Goal: Information Seeking & Learning: Understand process/instructions

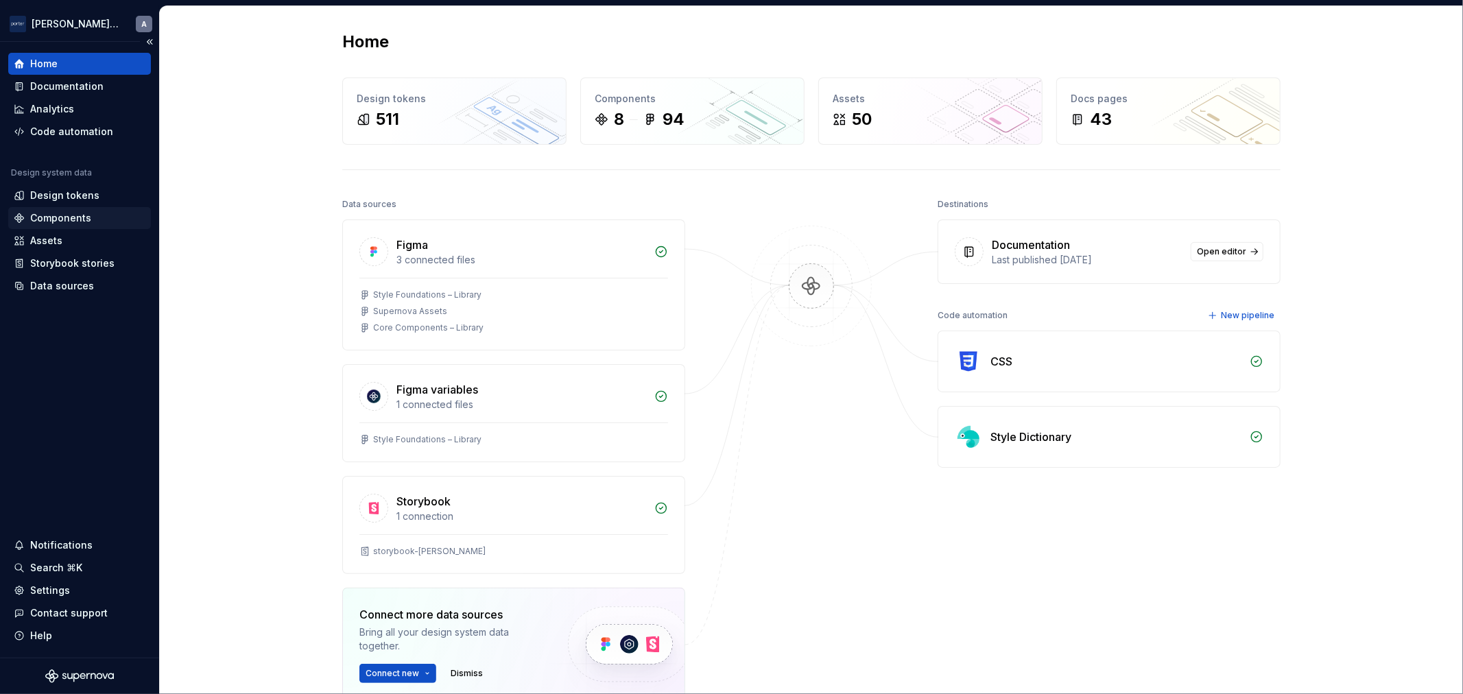
click at [51, 213] on div "Components" at bounding box center [60, 218] width 61 height 14
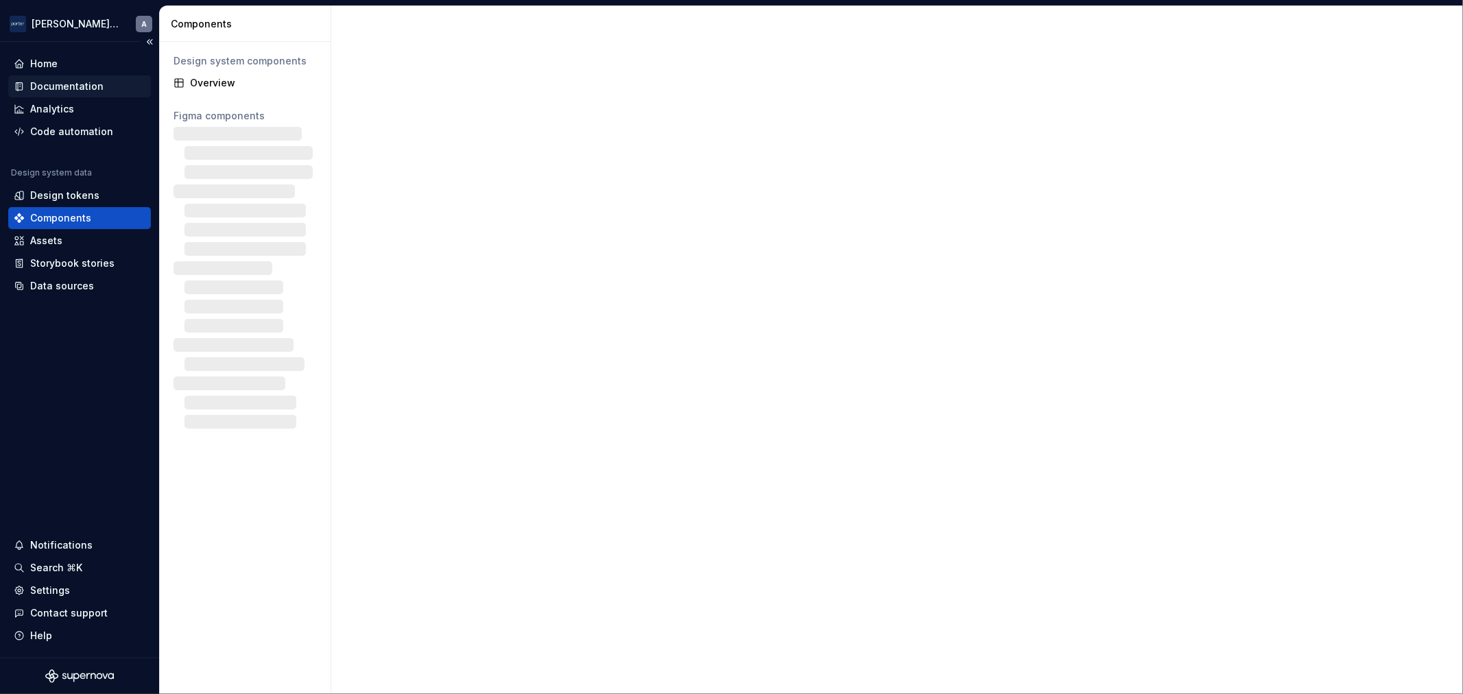
click at [70, 86] on div "Documentation" at bounding box center [66, 87] width 73 height 14
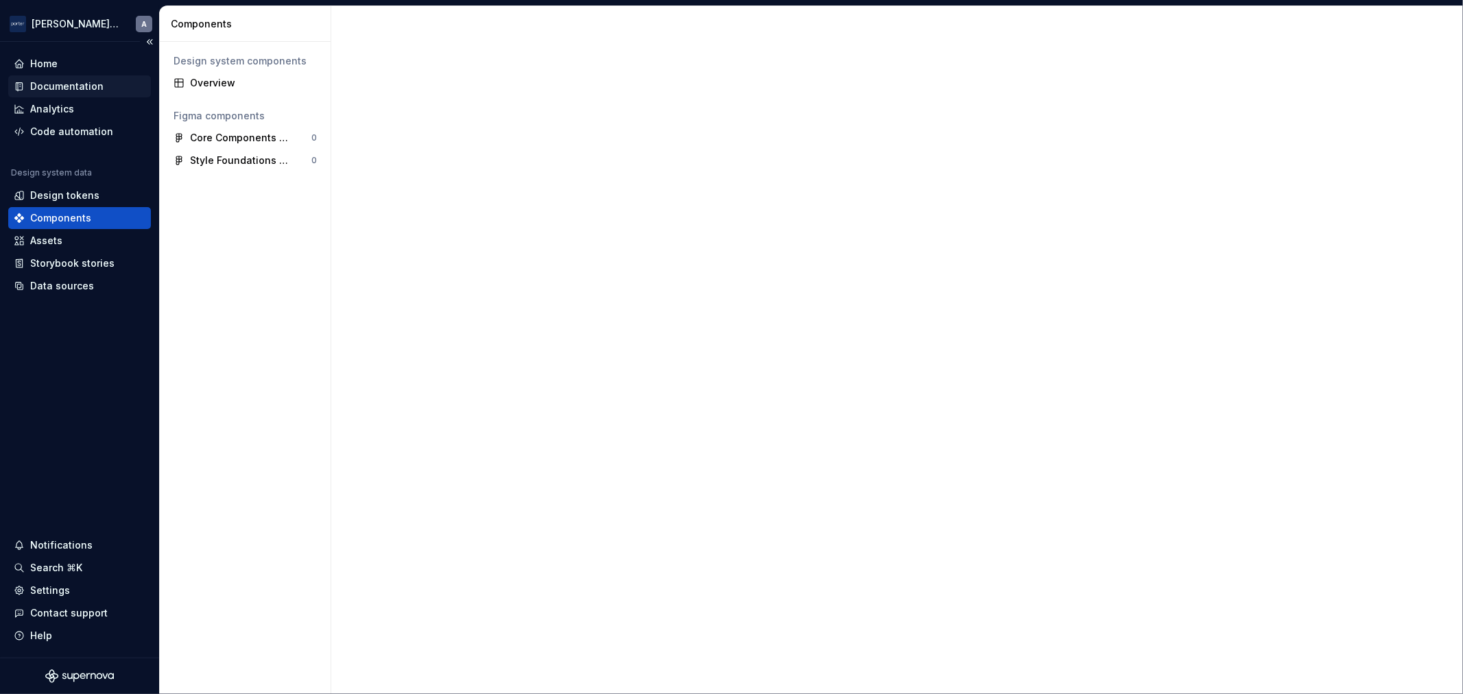
click at [72, 84] on div "Documentation" at bounding box center [66, 87] width 73 height 14
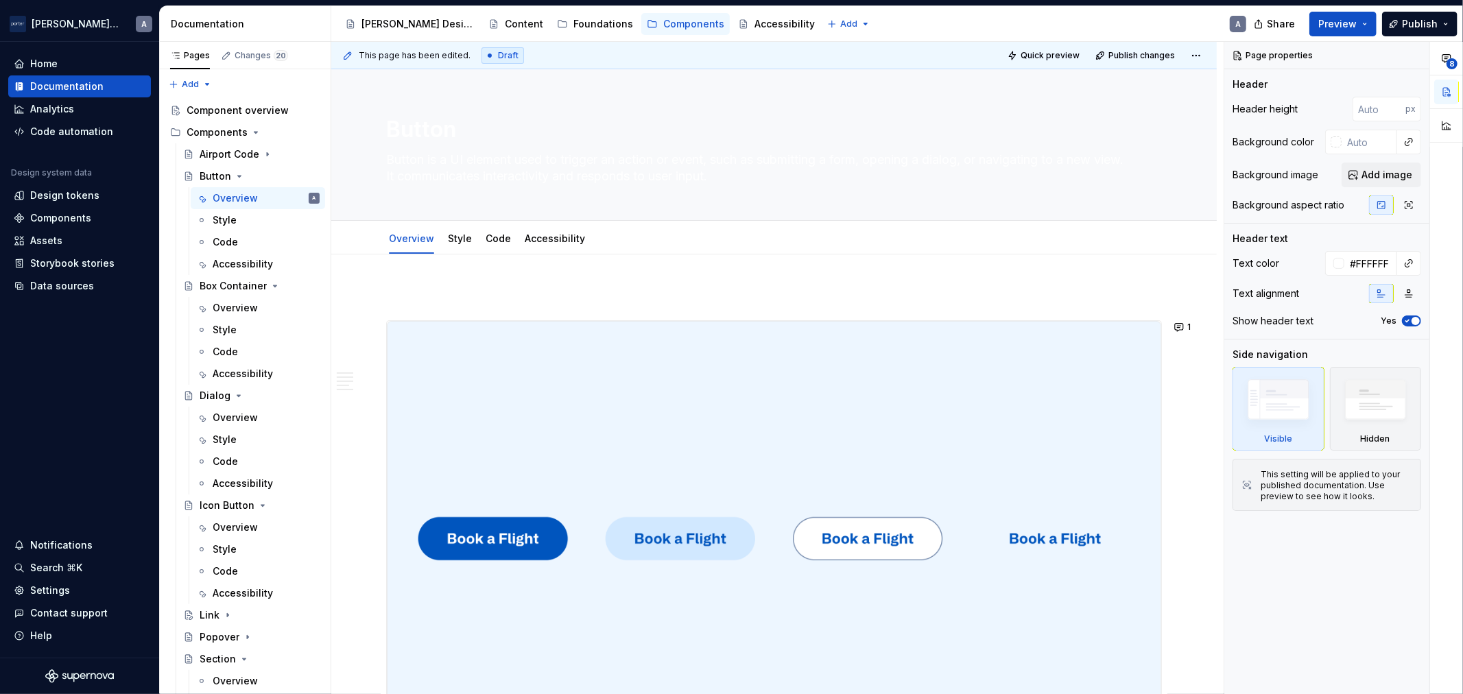
type textarea "*"
